Goal: Information Seeking & Learning: Learn about a topic

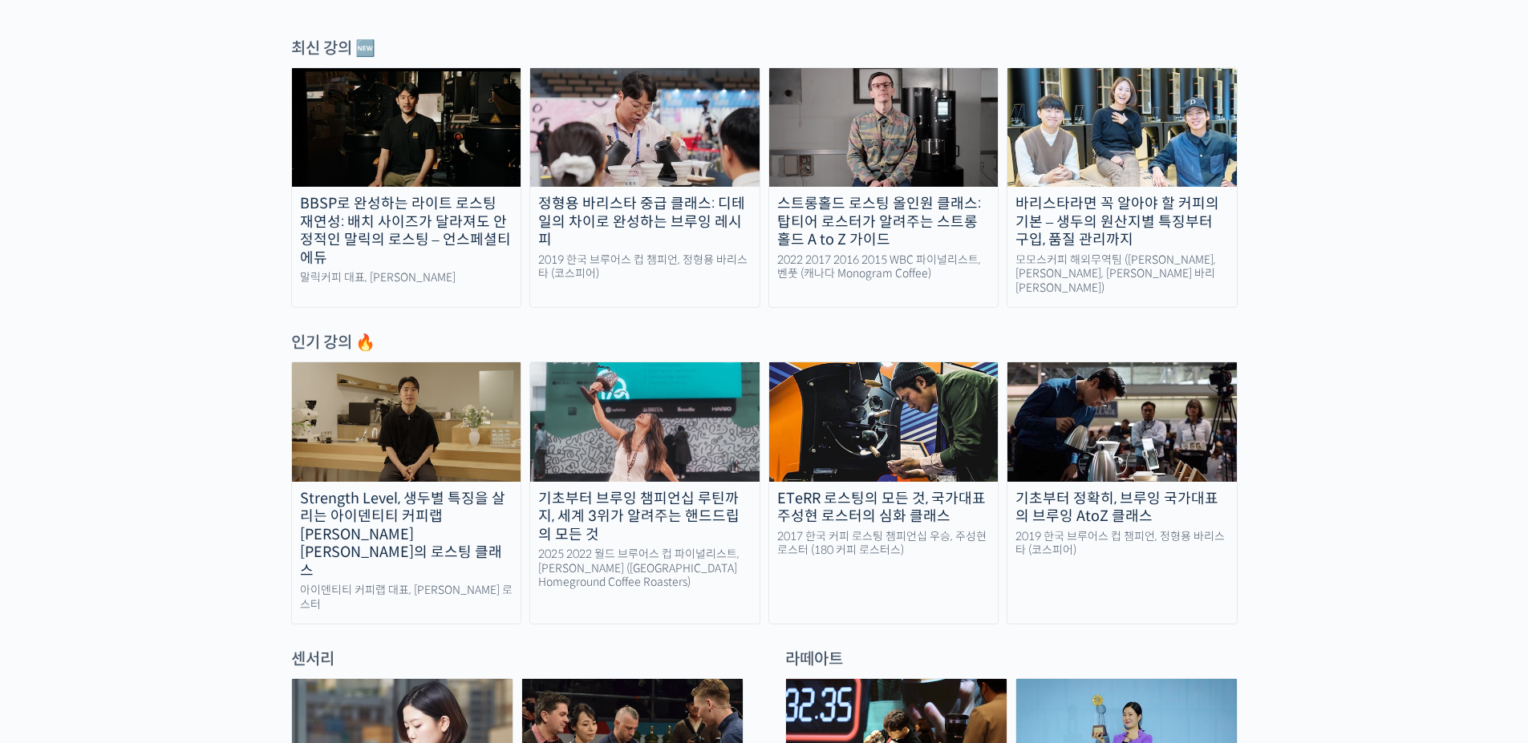
scroll to position [642, 0]
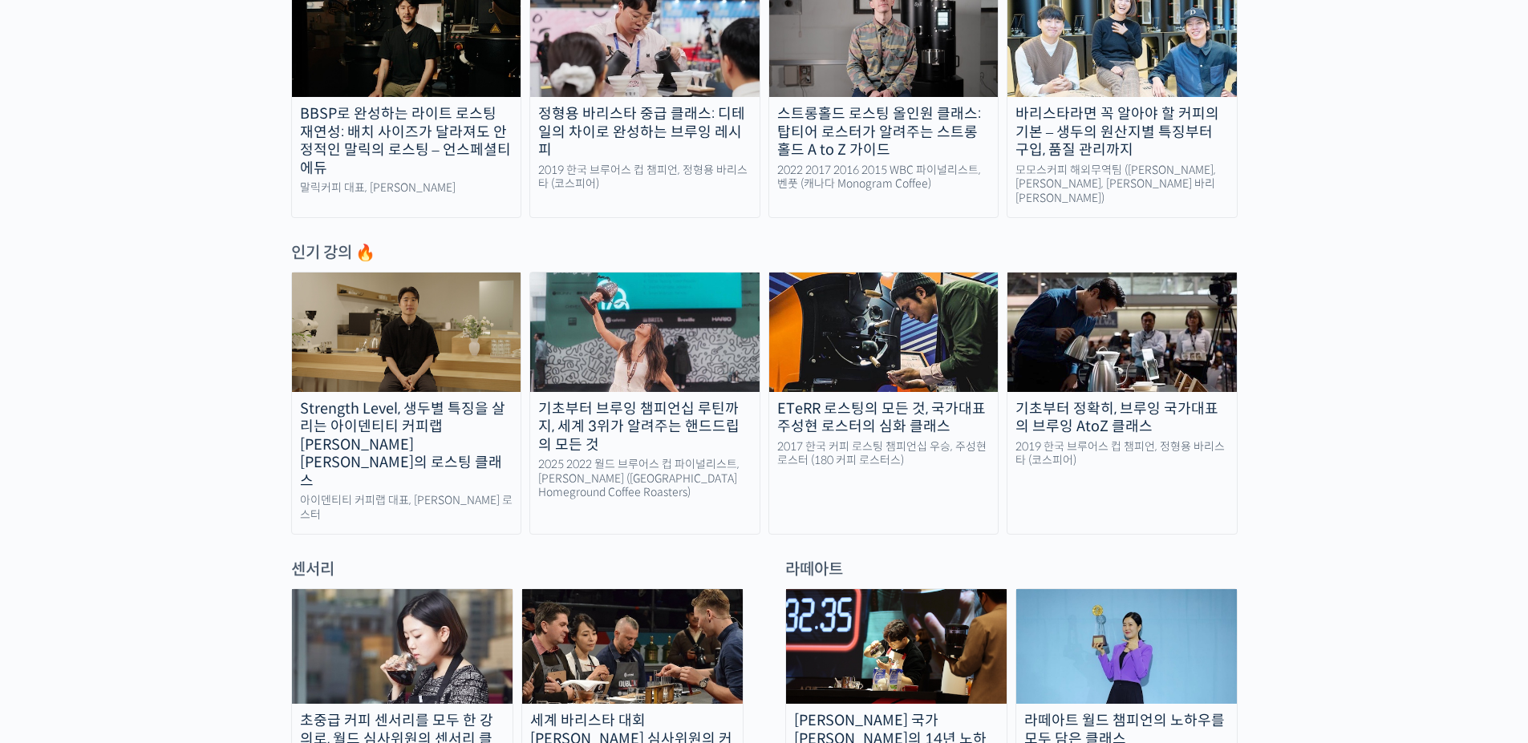
click at [686, 88] on img at bounding box center [644, 37] width 229 height 119
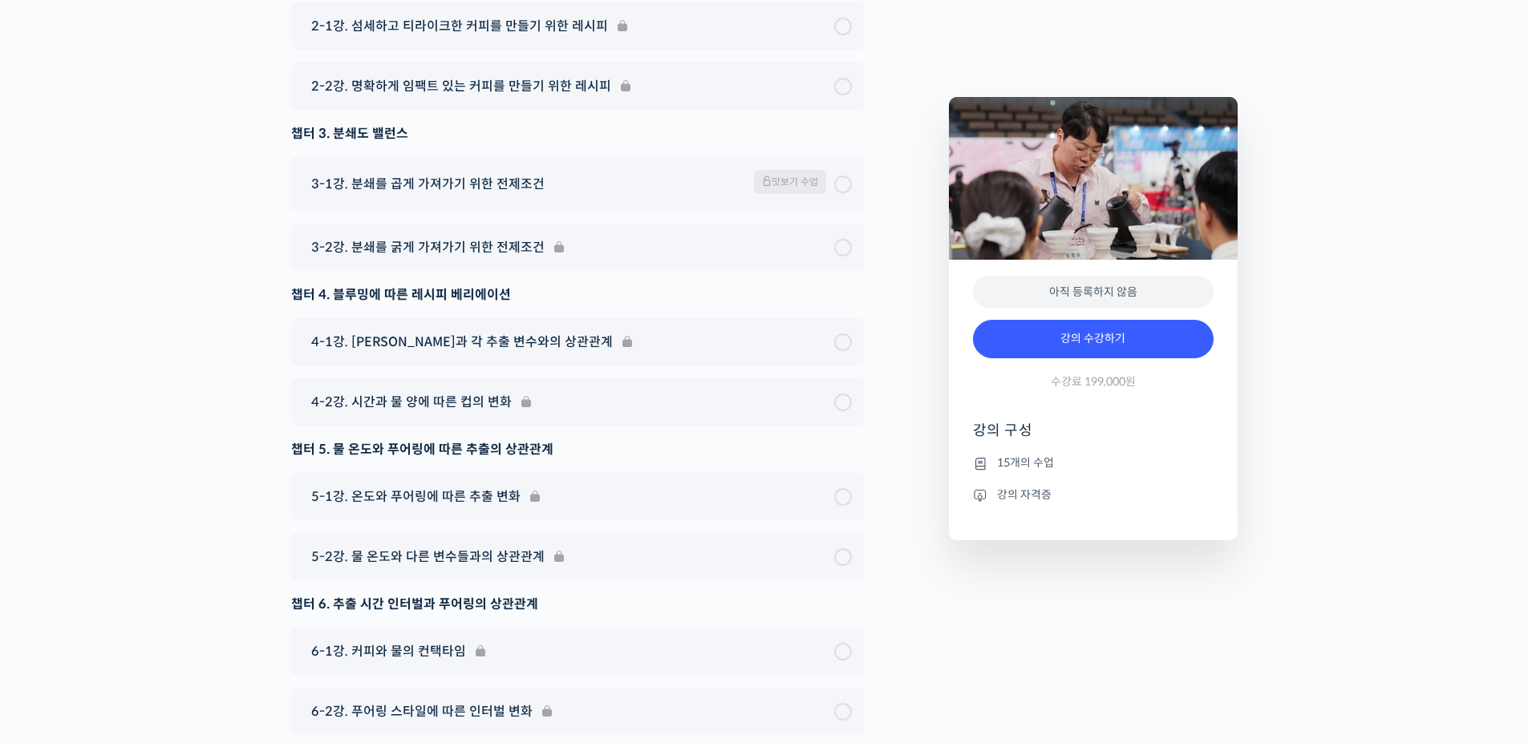
scroll to position [4821, 0]
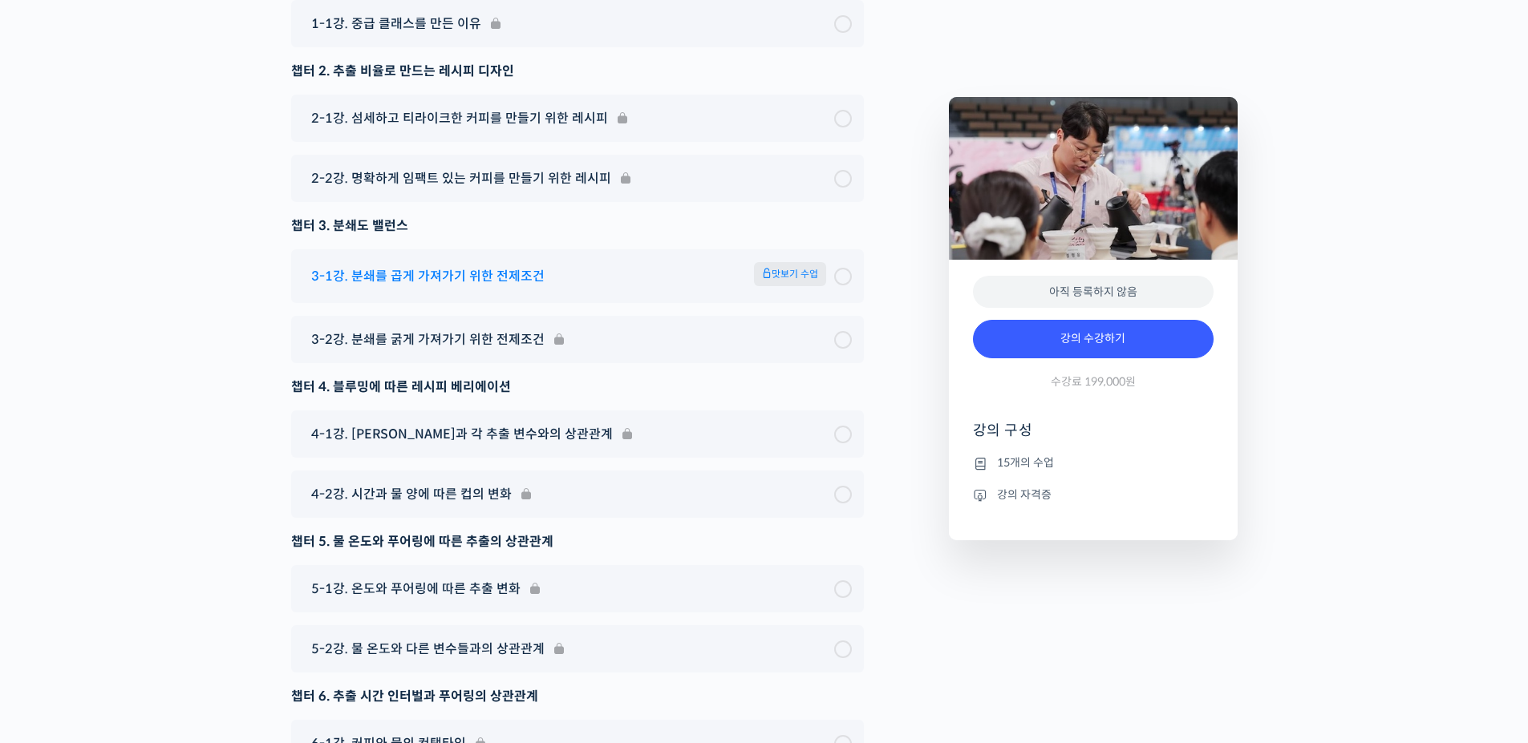
type input "[EMAIL_ADDRESS][DOMAIN_NAME]"
click at [796, 286] on span "맛보기 수업" at bounding box center [790, 274] width 72 height 24
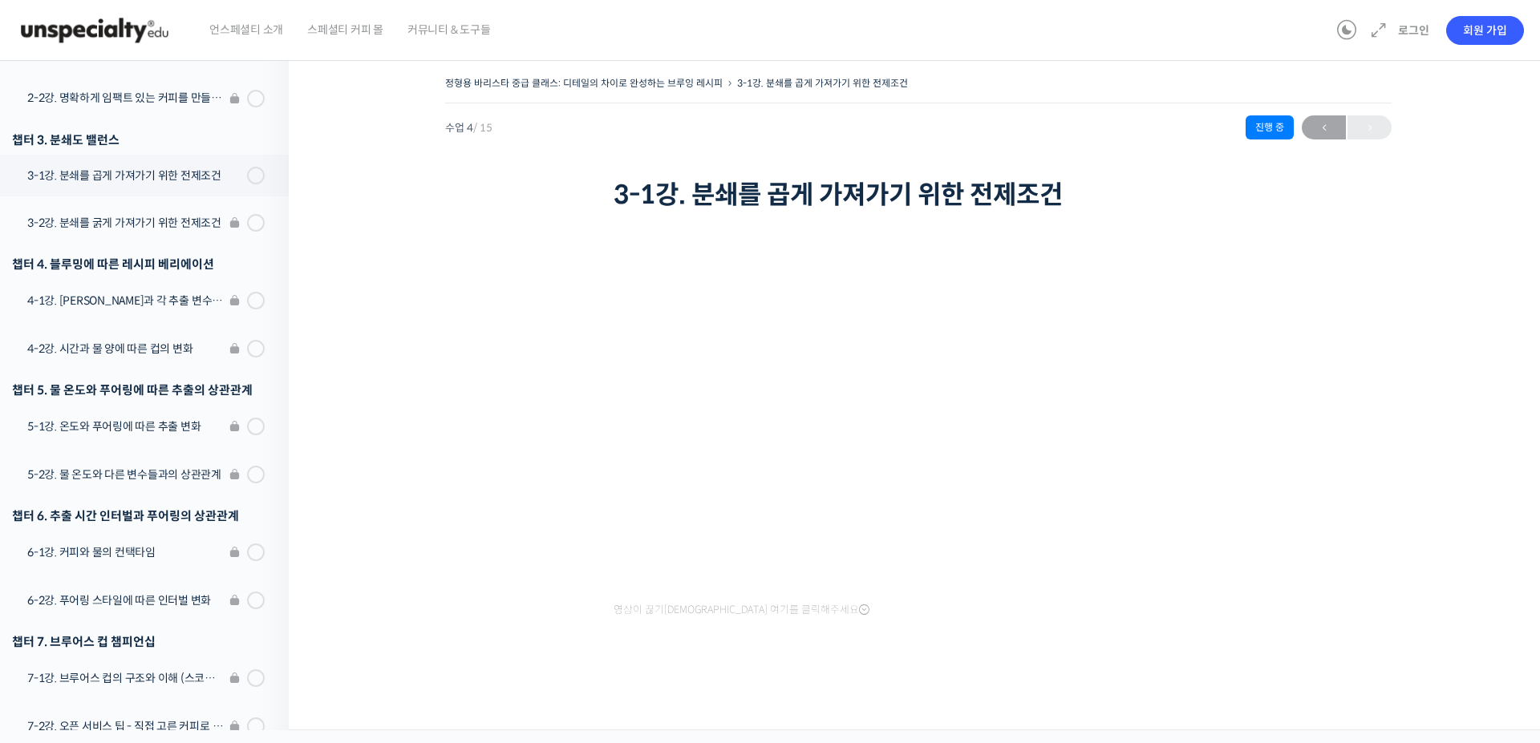
scroll to position [411, 0]
